Goal: Navigation & Orientation: Find specific page/section

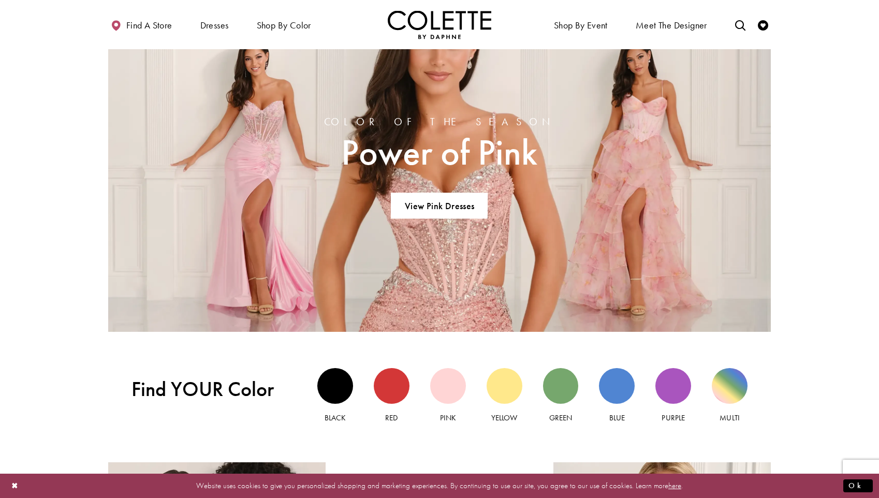
scroll to position [770, 0]
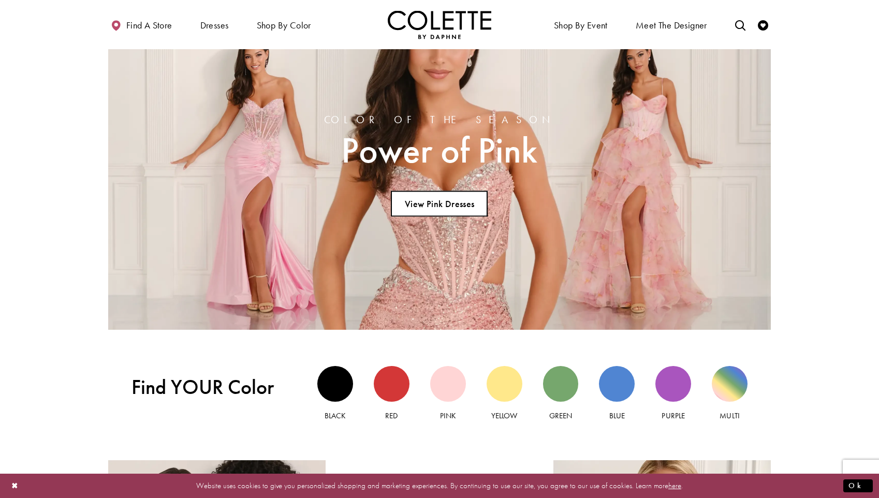
click at [457, 202] on link "View Pink Dresses" at bounding box center [439, 204] width 97 height 26
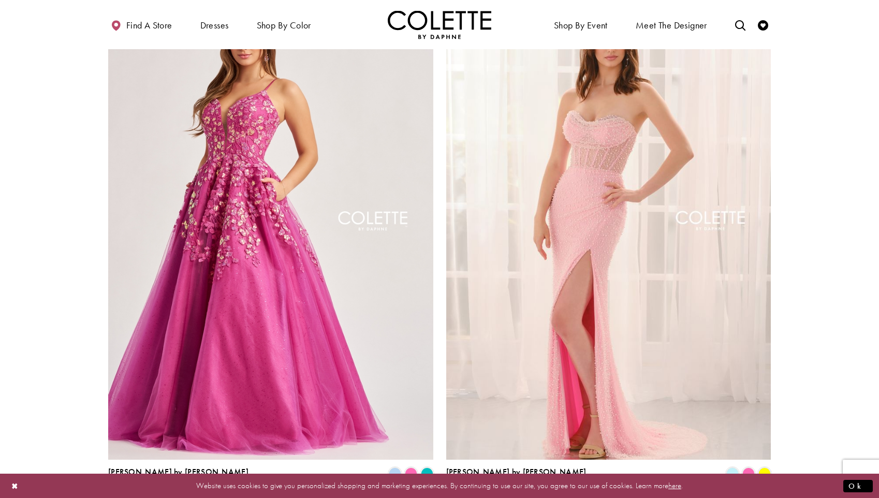
scroll to position [1683, 0]
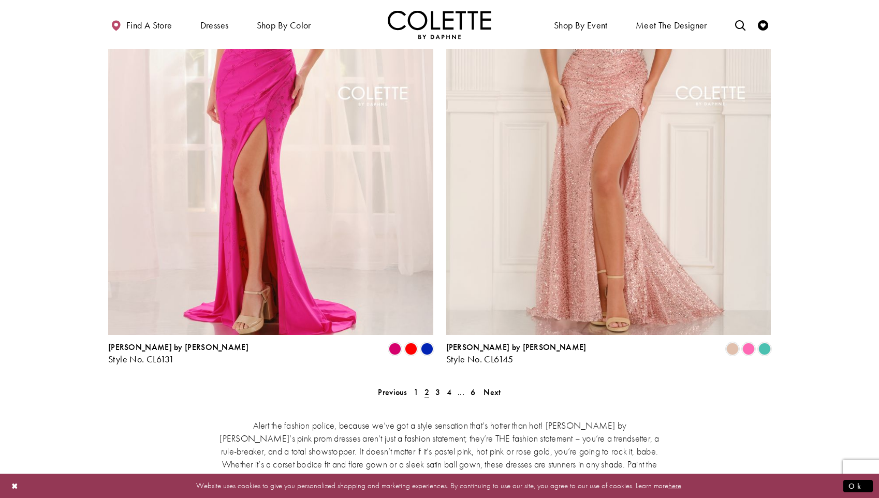
scroll to position [1855, 0]
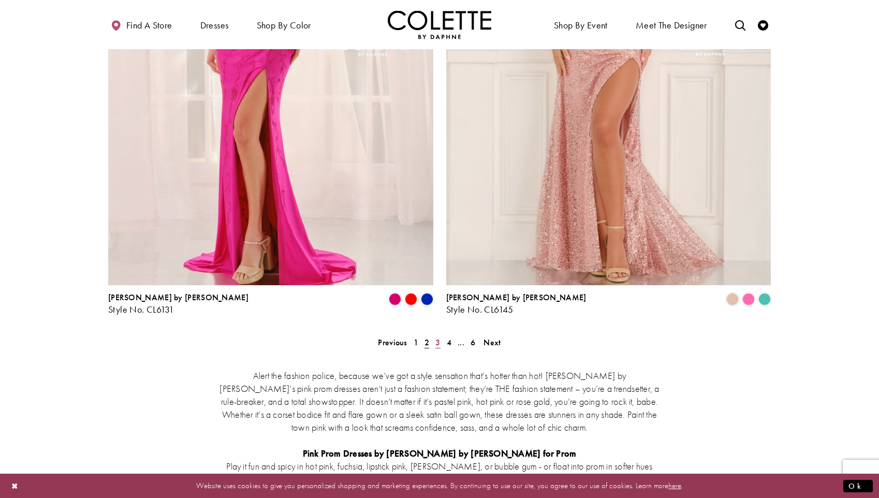
click at [437, 337] on span "3" at bounding box center [437, 342] width 5 height 11
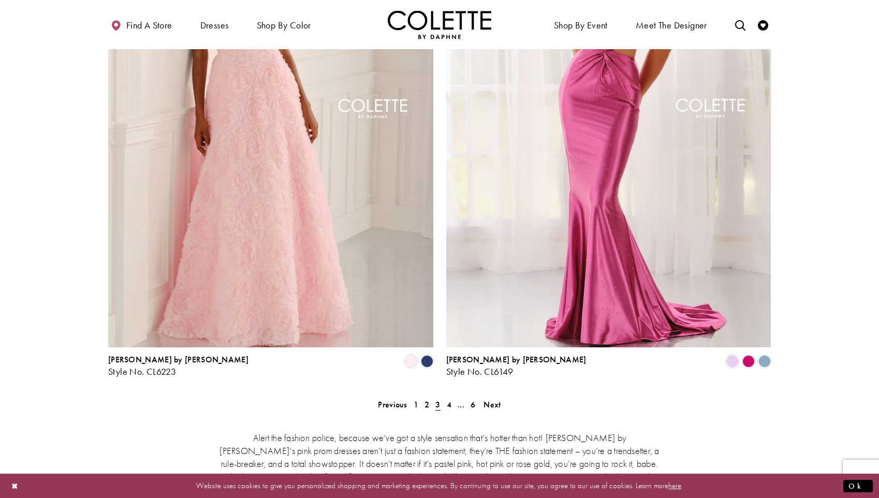
scroll to position [1887, 0]
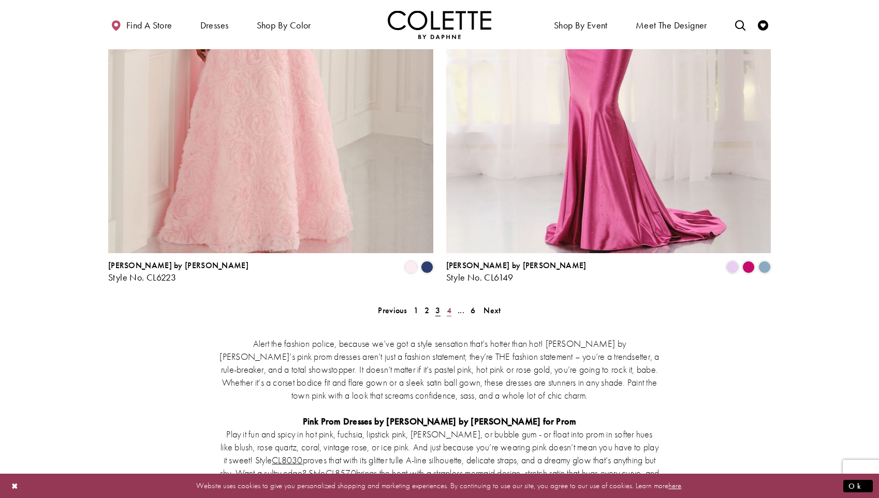
click at [450, 305] on span "4" at bounding box center [449, 310] width 5 height 11
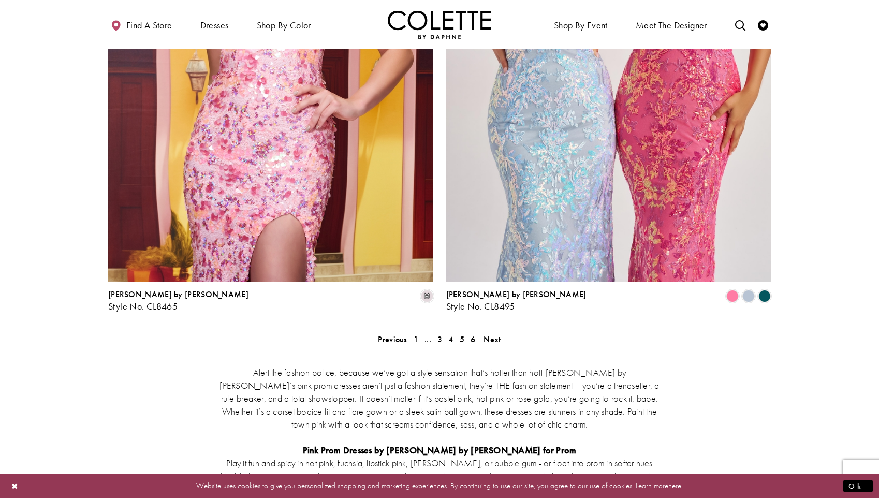
scroll to position [1926, 0]
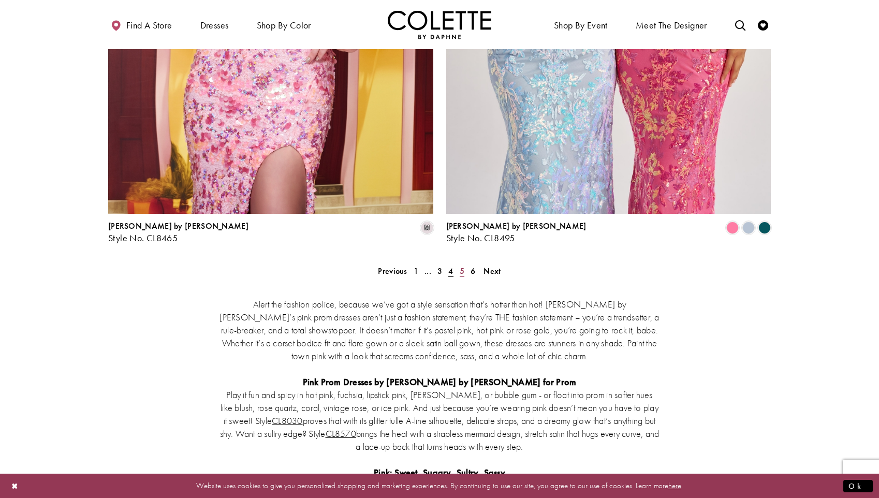
click at [462, 265] on span "5" at bounding box center [462, 270] width 5 height 11
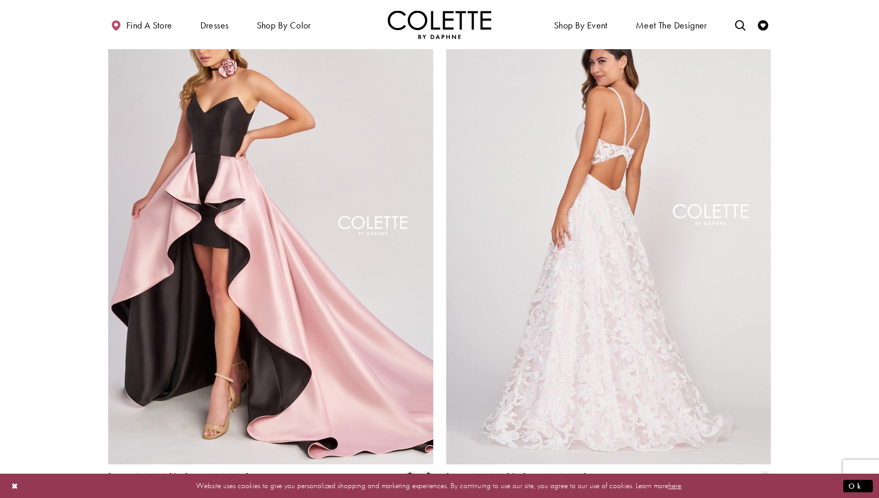
scroll to position [1678, 0]
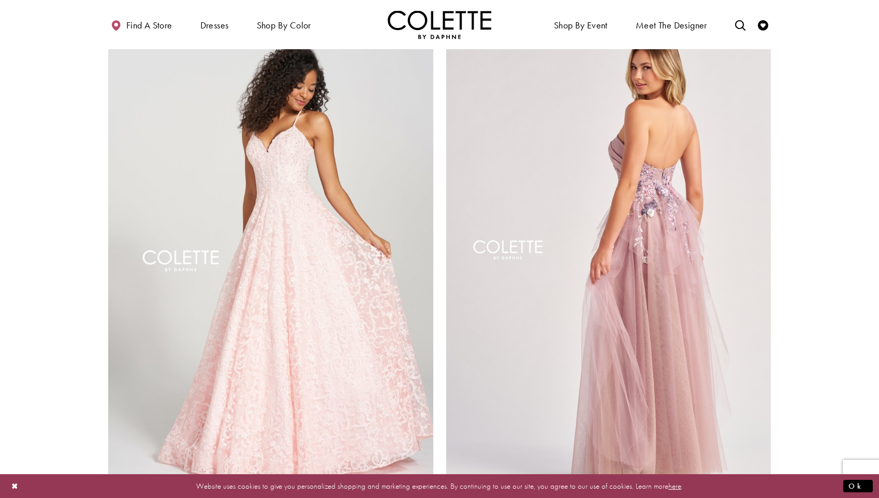
scroll to position [886, 0]
